Goal: Check status: Check status

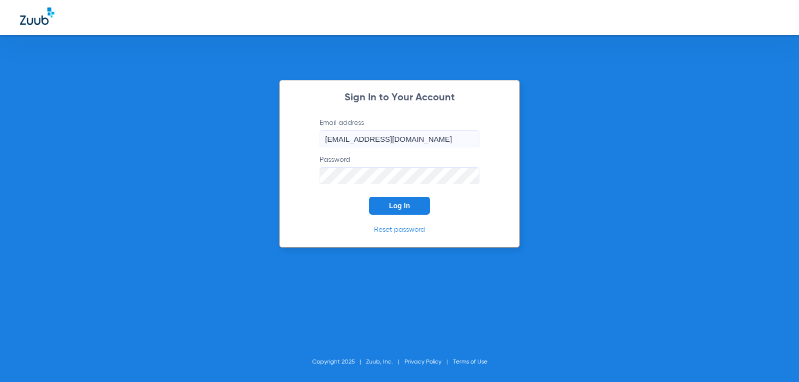
click at [412, 212] on button "Log In" at bounding box center [399, 206] width 61 height 18
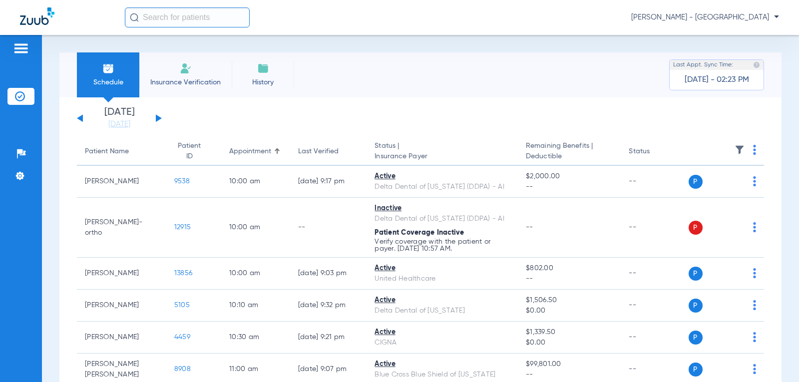
click at [159, 118] on button at bounding box center [159, 117] width 6 height 7
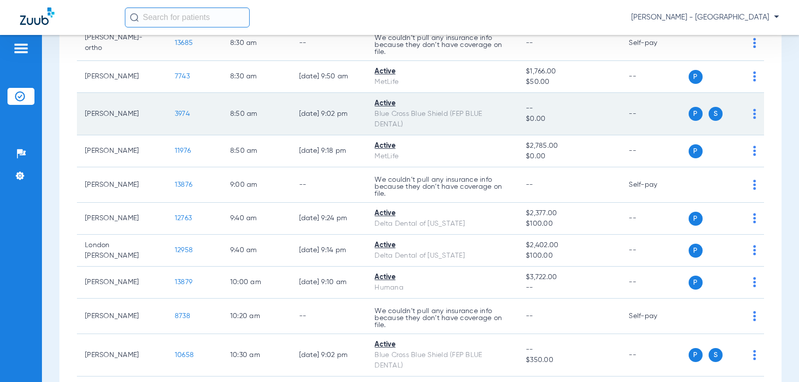
scroll to position [299, 0]
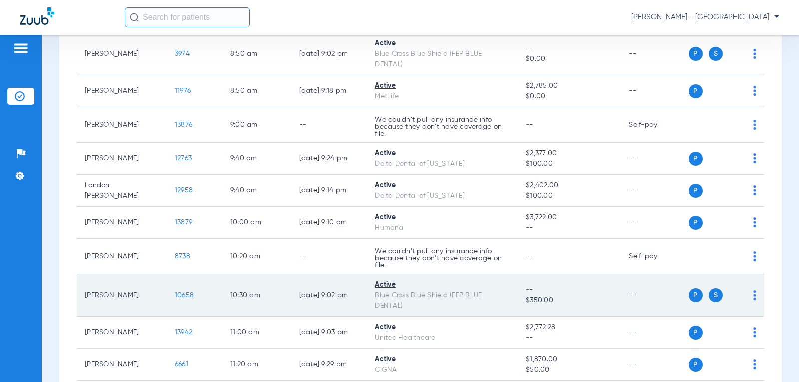
click at [175, 295] on span "10658" at bounding box center [184, 294] width 19 height 7
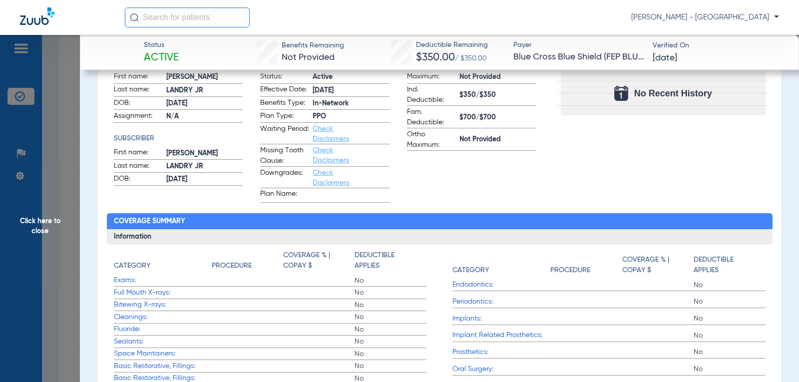
scroll to position [200, 0]
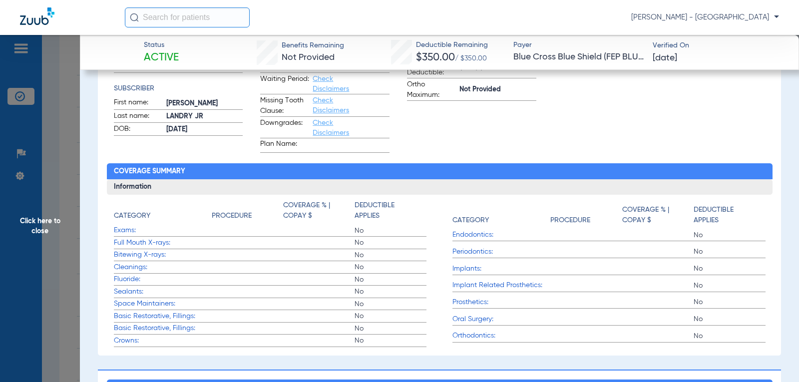
click at [32, 220] on span "Click here to close" at bounding box center [40, 226] width 80 height 382
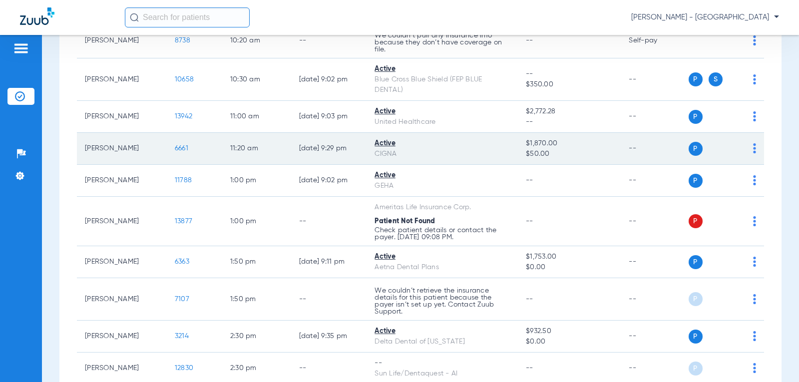
scroll to position [499, 0]
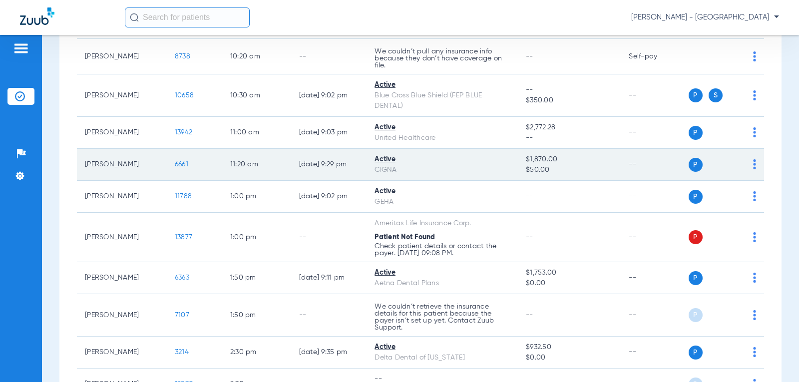
click at [177, 168] on span "6661" at bounding box center [181, 164] width 13 height 7
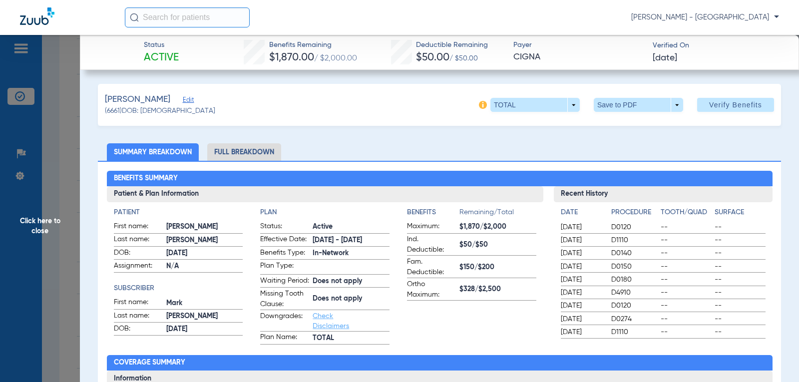
click at [607, 61] on span "CIGNA" at bounding box center [578, 57] width 130 height 12
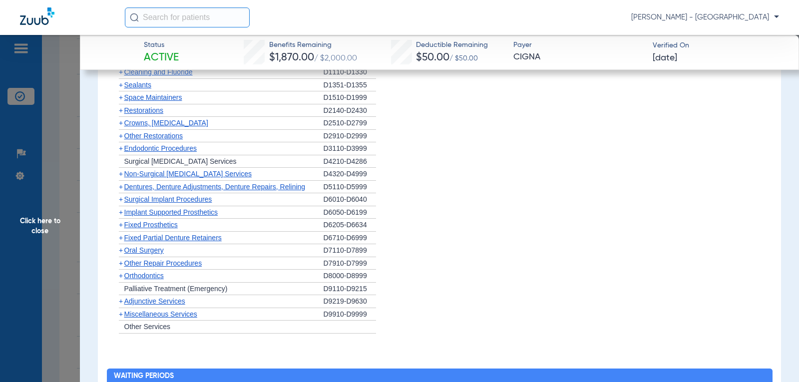
scroll to position [669, 0]
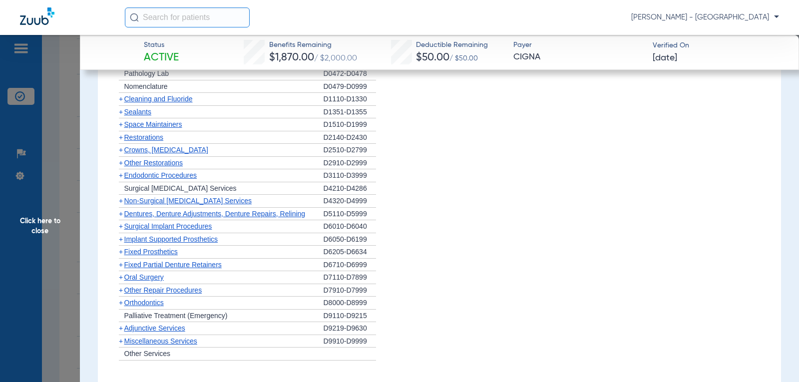
click at [181, 103] on span "Cleaning and Fluoride" at bounding box center [158, 99] width 68 height 8
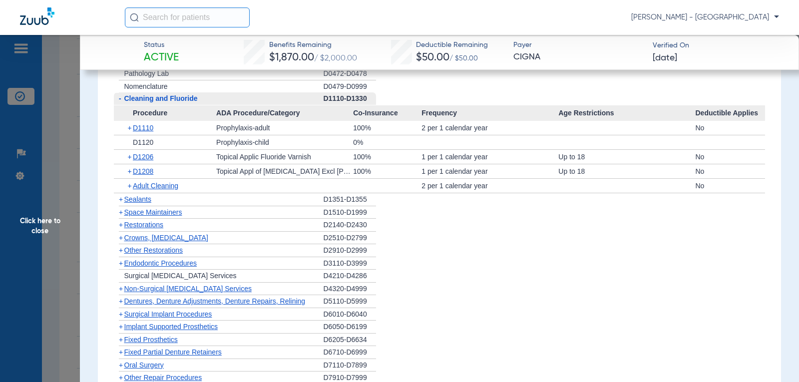
click at [38, 221] on span "Click here to close" at bounding box center [40, 226] width 80 height 382
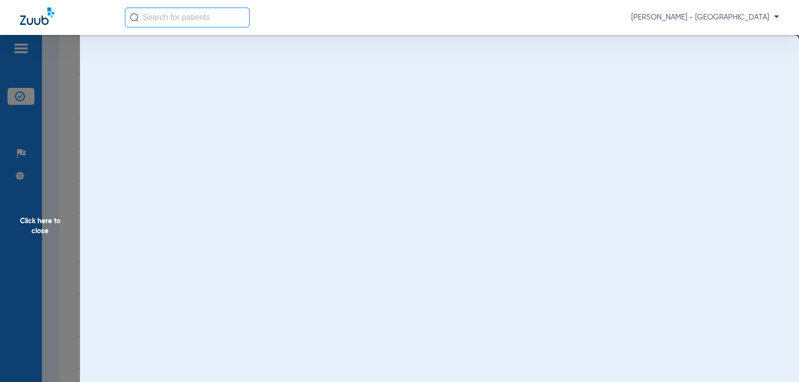
scroll to position [0, 0]
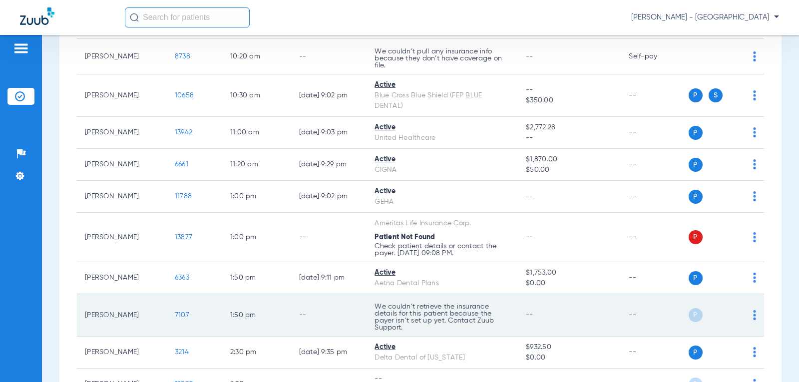
click at [175, 315] on span "7107" at bounding box center [182, 314] width 14 height 7
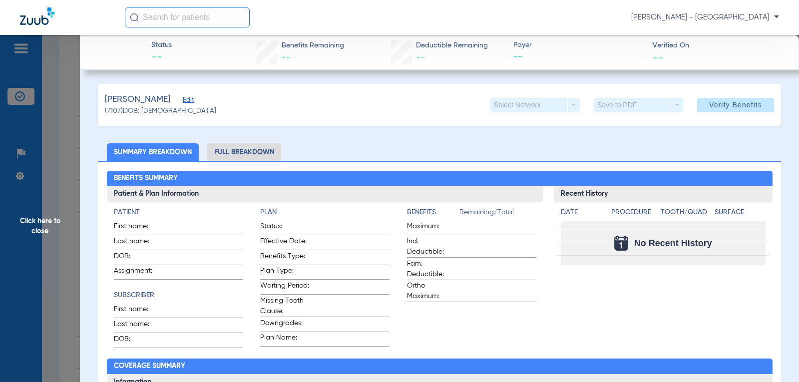
click at [36, 229] on span "Click here to close" at bounding box center [40, 226] width 80 height 382
